Goal: Information Seeking & Learning: Find specific fact

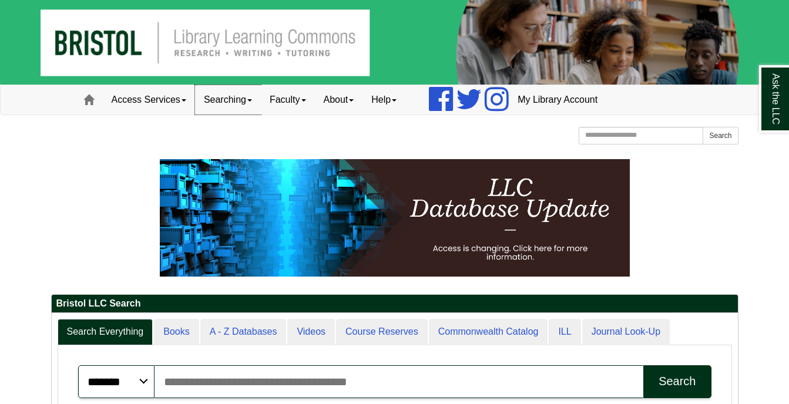
click at [216, 90] on link "Searching" at bounding box center [228, 99] width 66 height 29
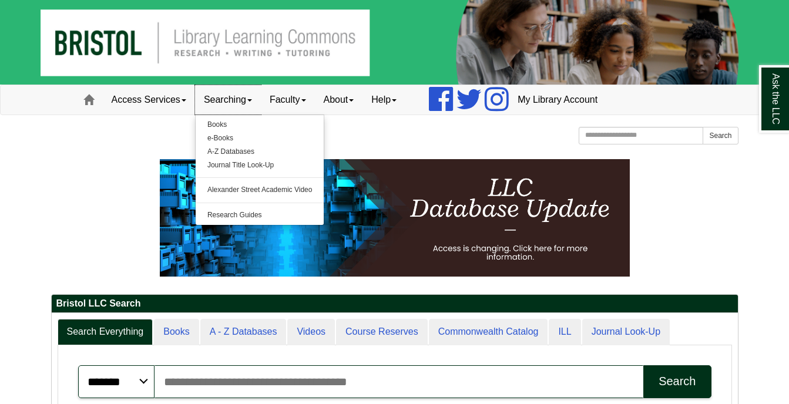
click at [216, 90] on link "Searching" at bounding box center [228, 99] width 66 height 29
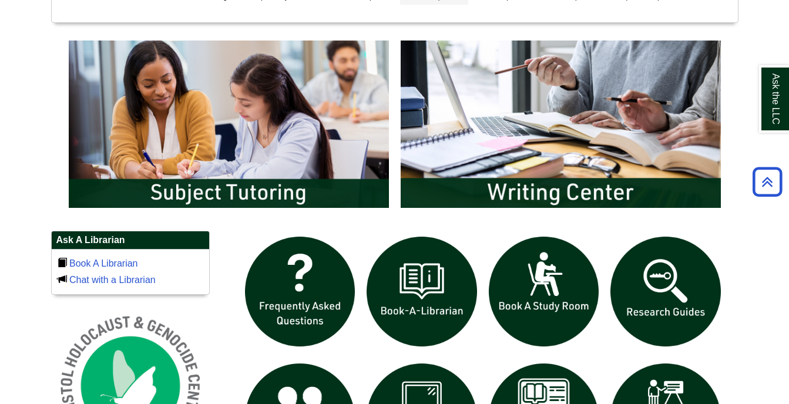
scroll to position [598, 0]
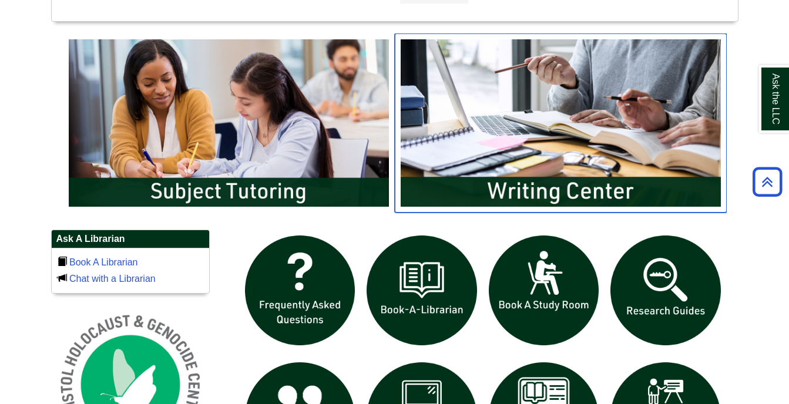
click at [497, 196] on img "slideshow" at bounding box center [561, 122] width 332 height 179
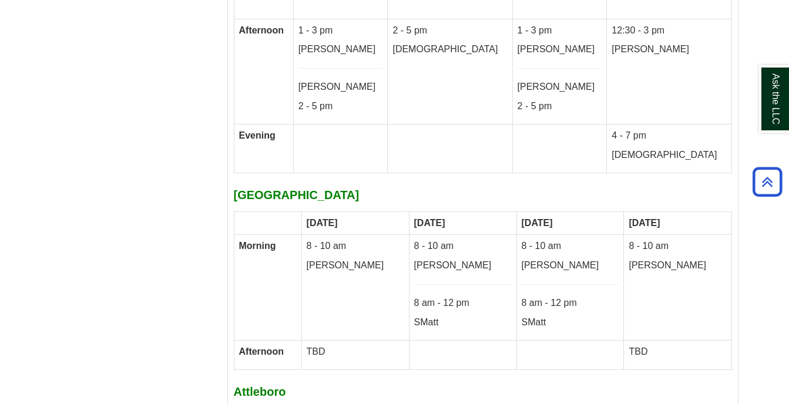
scroll to position [6579, 0]
click at [338, 236] on td "8 - 10 am [PERSON_NAME]" at bounding box center [355, 288] width 108 height 105
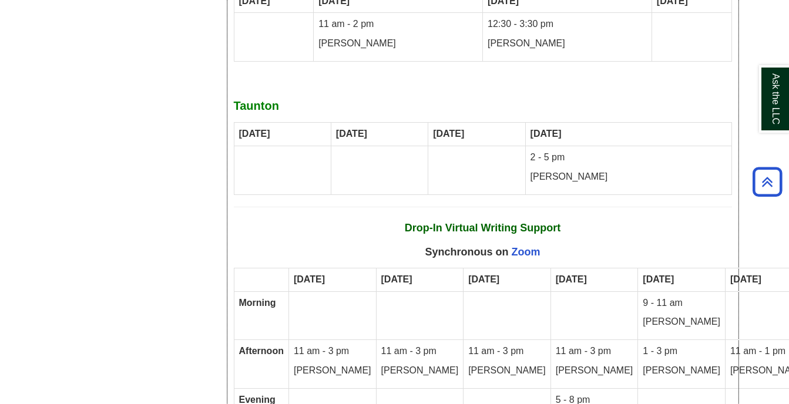
scroll to position [7001, 0]
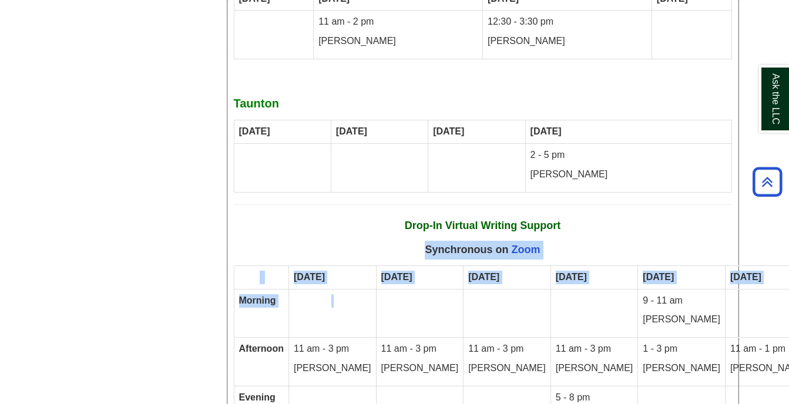
drag, startPoint x: 338, startPoint y: 158, endPoint x: 340, endPoint y: 205, distance: 47.0
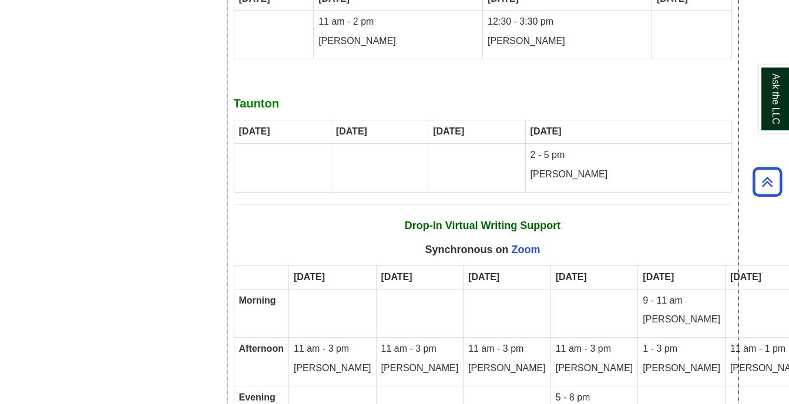
drag, startPoint x: 340, startPoint y: 205, endPoint x: 271, endPoint y: 283, distance: 103.6
click at [271, 338] on td "Afternoon" at bounding box center [261, 362] width 55 height 49
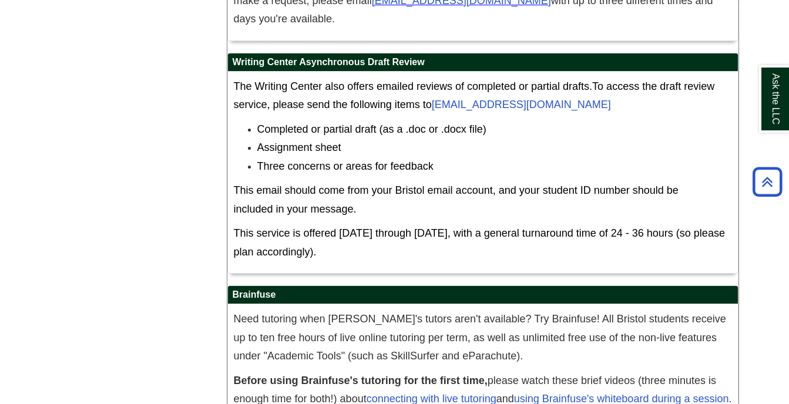
scroll to position [7566, 0]
